Goal: Task Accomplishment & Management: Complete application form

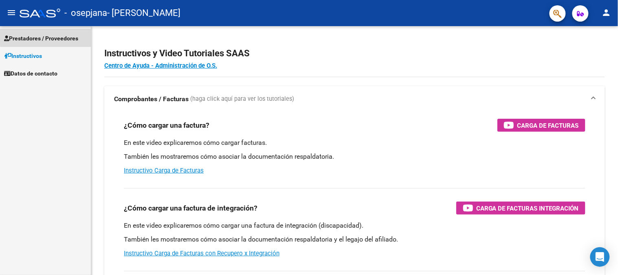
click at [53, 37] on span "Prestadores / Proveedores" at bounding box center [41, 38] width 74 height 9
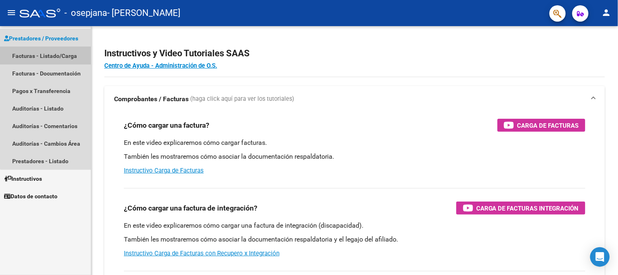
click at [50, 53] on link "Facturas - Listado/Carga" at bounding box center [45, 56] width 91 height 18
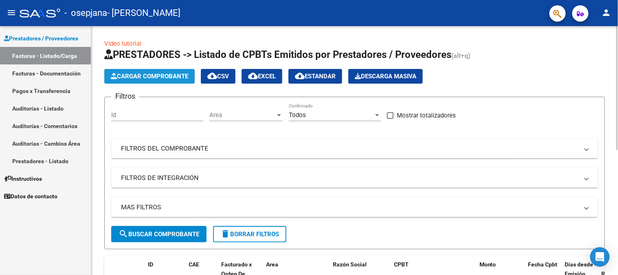
click at [176, 78] on span "Cargar Comprobante" at bounding box center [149, 76] width 77 height 7
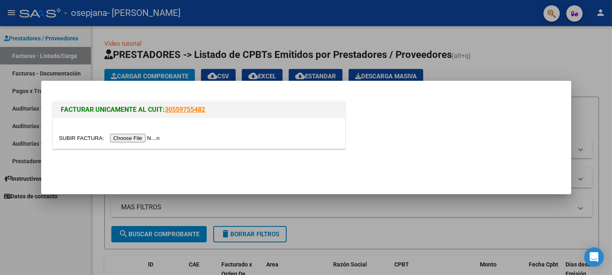
click at [139, 136] on input "file" at bounding box center [110, 138] width 103 height 9
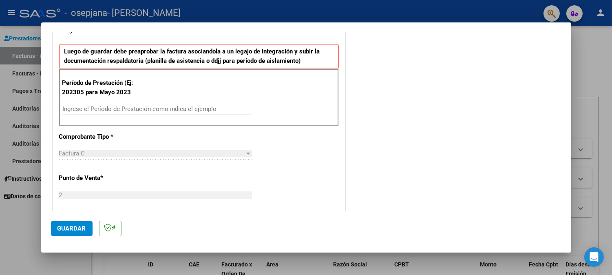
scroll to position [194, 0]
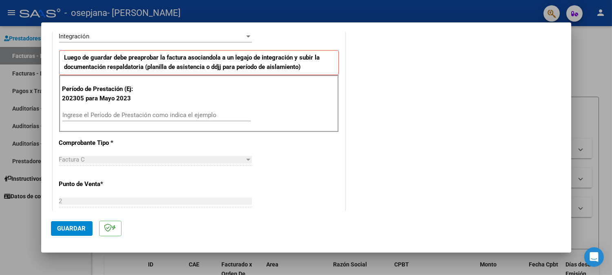
click at [169, 112] on input "Ingrese el Período de Prestación como indica el ejemplo" at bounding box center [156, 114] width 188 height 7
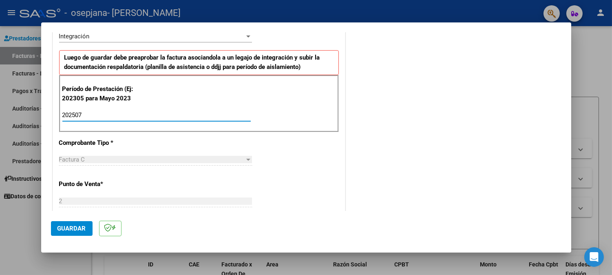
type input "202507"
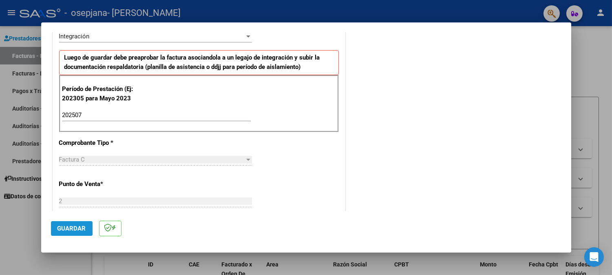
click at [60, 226] on span "Guardar" at bounding box center [71, 228] width 29 height 7
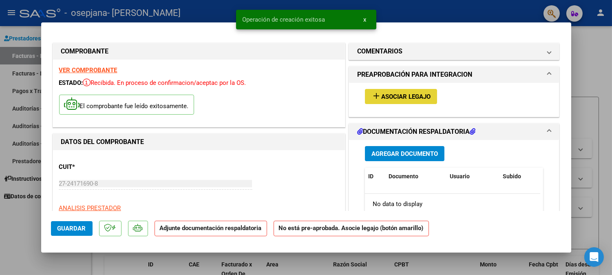
click at [398, 99] on span "Asociar Legajo" at bounding box center [405, 96] width 49 height 7
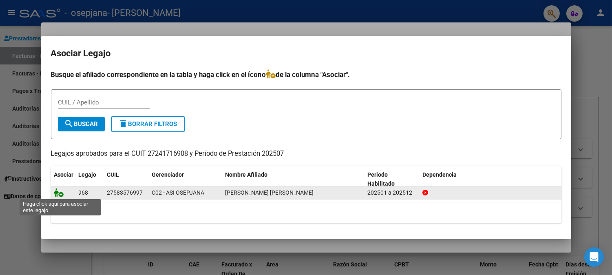
click at [56, 194] on icon at bounding box center [59, 192] width 10 height 9
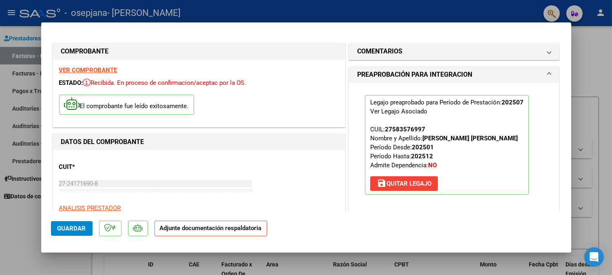
scroll to position [156, 0]
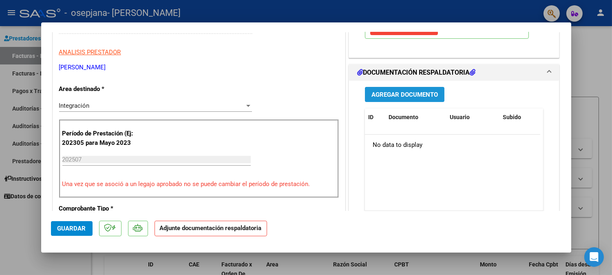
click at [393, 96] on span "Agregar Documento" at bounding box center [404, 94] width 66 height 7
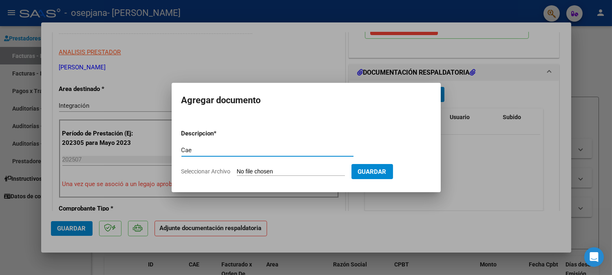
type input "Cae"
click at [386, 172] on span "Guardar" at bounding box center [372, 171] width 29 height 7
click at [316, 168] on input "Seleccionar Archivo" at bounding box center [291, 172] width 108 height 8
type input "C:\fakepath\cae 1068.pdf"
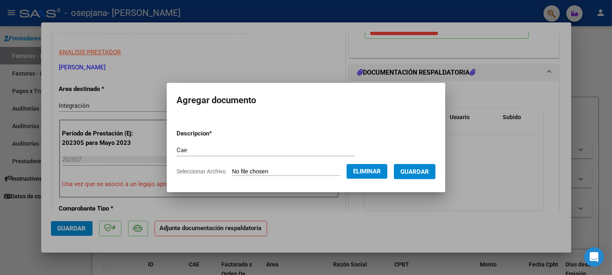
click at [435, 172] on button "Guardar" at bounding box center [415, 171] width 42 height 15
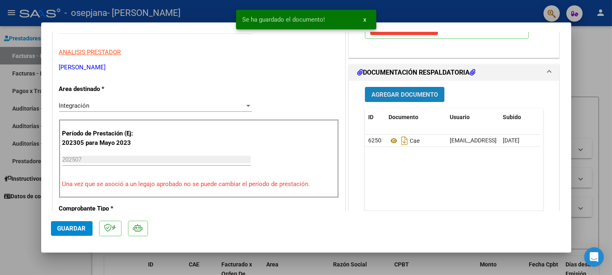
click at [421, 97] on span "Agregar Documento" at bounding box center [404, 94] width 66 height 7
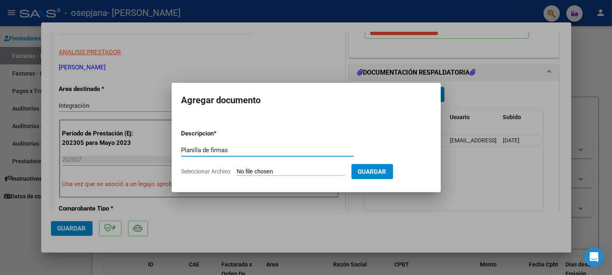
type input "Planilla de firmas"
click at [386, 170] on span "Guardar" at bounding box center [372, 171] width 29 height 7
click at [275, 172] on input "Seleccionar Archivo" at bounding box center [291, 172] width 108 height 8
type input "C:\fakepath\Planilla de firmas [PERSON_NAME] 0725.pdf"
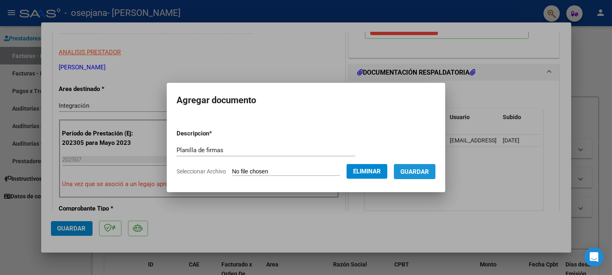
click at [430, 177] on button "Guardar" at bounding box center [415, 171] width 42 height 15
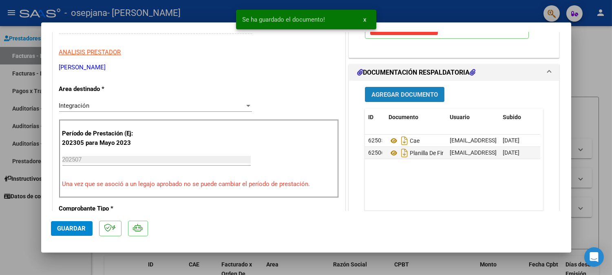
click at [412, 88] on button "Agregar Documento" at bounding box center [404, 94] width 79 height 15
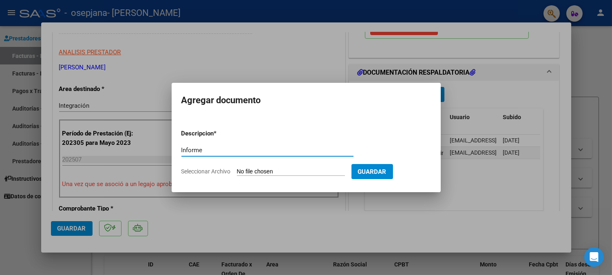
type input "Informe"
click at [278, 173] on input "Seleccionar Archivo" at bounding box center [291, 172] width 108 height 8
type input "C:\fakepath\Informe evolucion [PERSON_NAME] 202507.pdf"
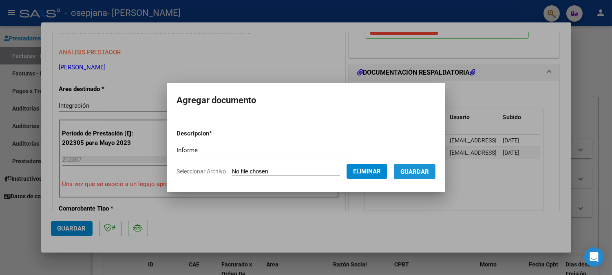
click at [415, 175] on button "Guardar" at bounding box center [415, 171] width 42 height 15
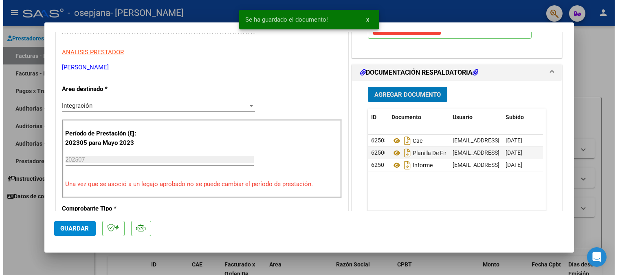
scroll to position [312, 0]
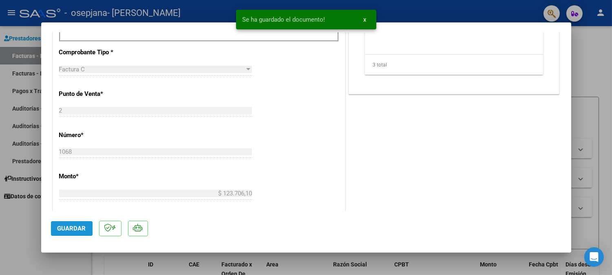
click at [74, 230] on span "Guardar" at bounding box center [71, 228] width 29 height 7
click at [413, 194] on div "COMENTARIOS Comentarios del Prestador / Gerenciador: PREAPROBACIÓN PARA INTEGRA…" at bounding box center [454, 89] width 214 height 721
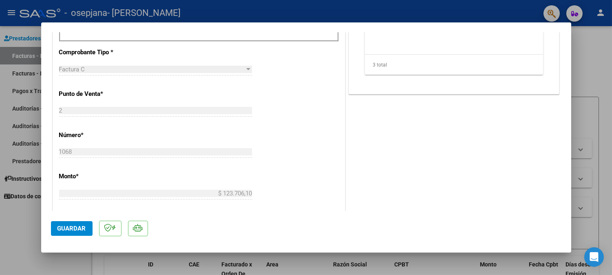
click at [609, 184] on div at bounding box center [306, 137] width 612 height 275
